Goal: Check status: Check status

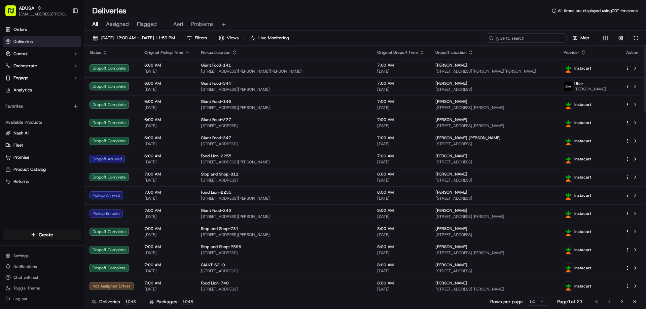
click at [531, 41] on input at bounding box center [526, 37] width 81 height 9
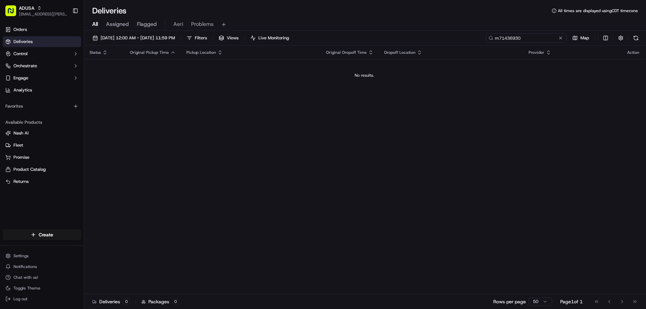
click at [510, 39] on input "m71436930" at bounding box center [526, 37] width 81 height 9
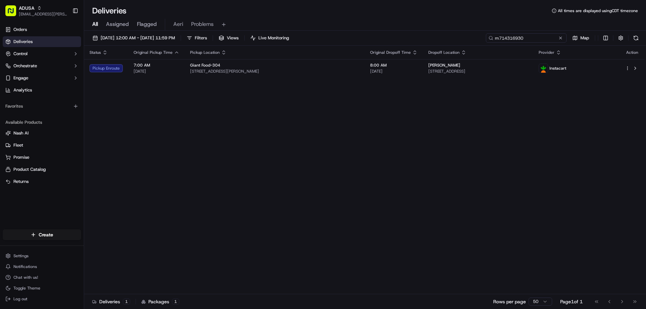
type input "m714316930"
click at [220, 116] on div "Status Original Pickup Time Pickup Location Original Dropoff Time Dropoff Locat…" at bounding box center [364, 170] width 561 height 249
